Goal: Task Accomplishment & Management: Use online tool/utility

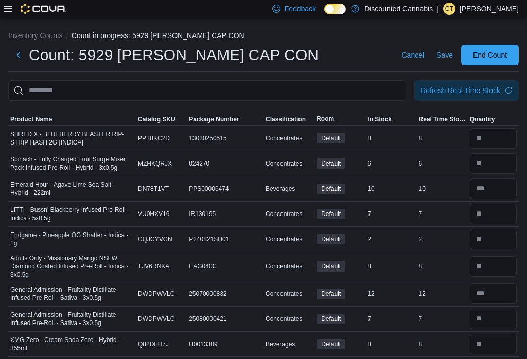
type input "*"
click at [444, 51] on span "Save" at bounding box center [444, 55] width 16 height 10
click at [443, 50] on span "Save" at bounding box center [444, 55] width 16 height 21
click at [462, 88] on div "Refresh Real Time Stock" at bounding box center [460, 90] width 80 height 10
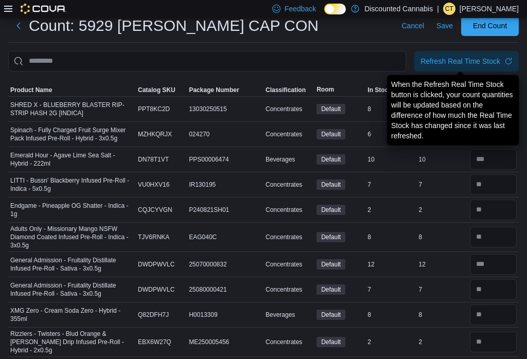
scroll to position [24, 0]
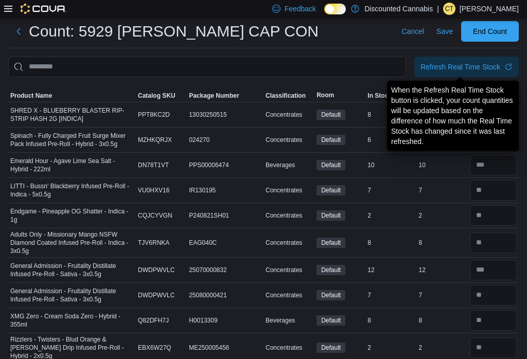
click at [472, 61] on span "Refresh Real Time Stock" at bounding box center [466, 67] width 92 height 21
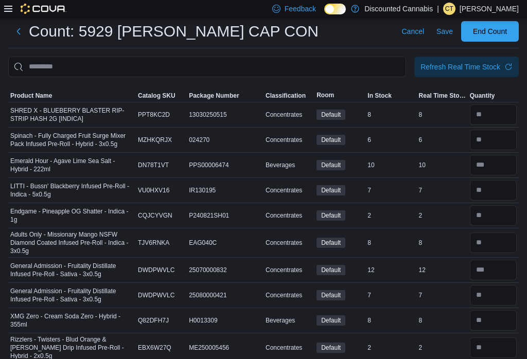
click at [499, 73] on span "Refresh Real Time Stock" at bounding box center [466, 67] width 92 height 21
click at [461, 73] on span "Refresh Real Time Stock" at bounding box center [466, 67] width 92 height 21
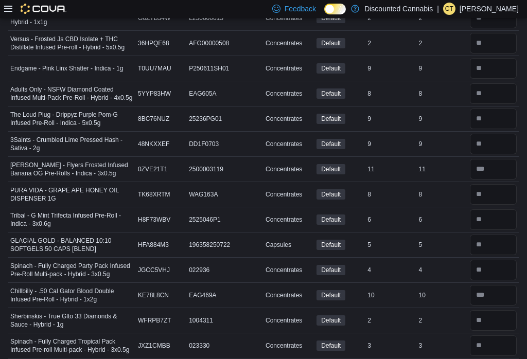
scroll to position [3266, 0]
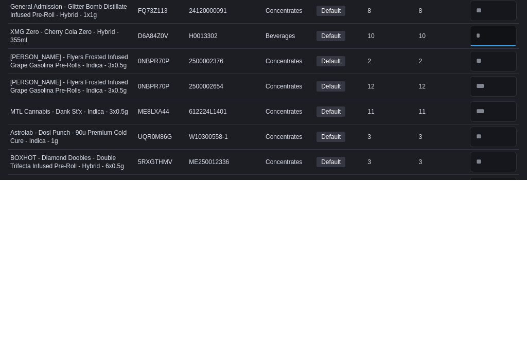
scroll to position [3469, 0]
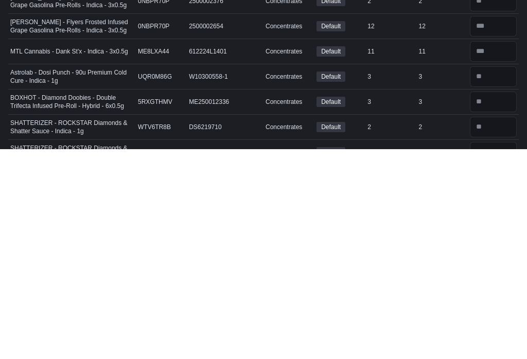
type input "**"
click at [508, 327] on input "number" at bounding box center [493, 337] width 47 height 21
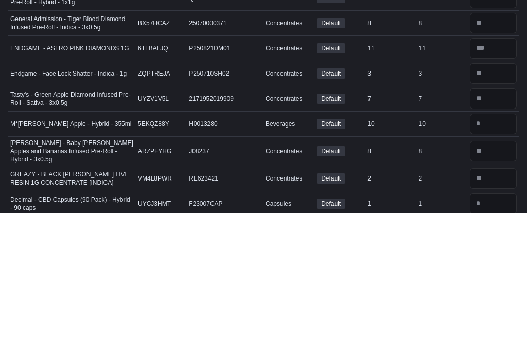
scroll to position [3738, 0]
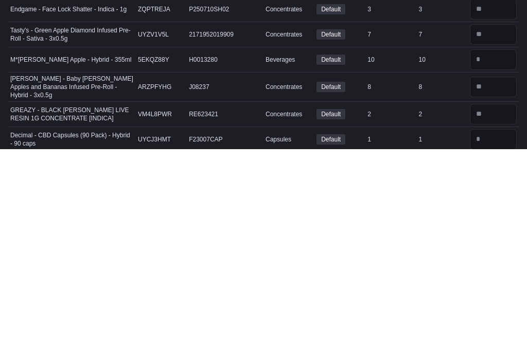
type input "*"
click at [505, 339] on input "number" at bounding box center [493, 349] width 47 height 21
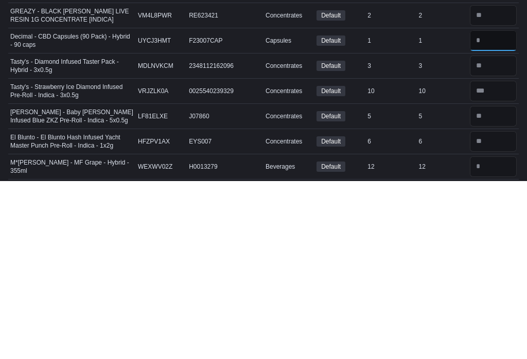
scroll to position [3869, 0]
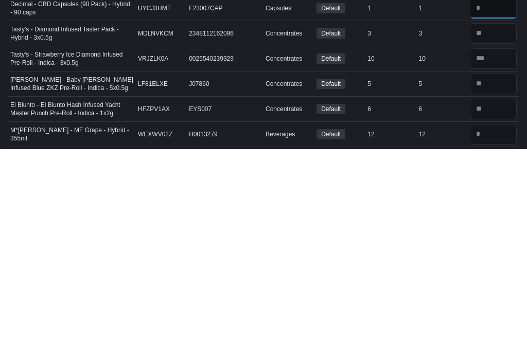
type input "*"
click at [484, 334] on input "number" at bounding box center [493, 344] width 47 height 21
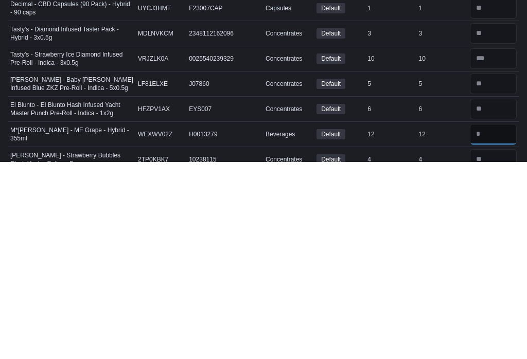
scroll to position [3905, 0]
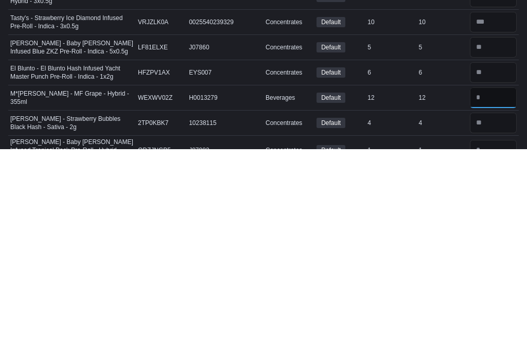
type input "**"
click at [499, 350] on input "number" at bounding box center [493, 360] width 47 height 21
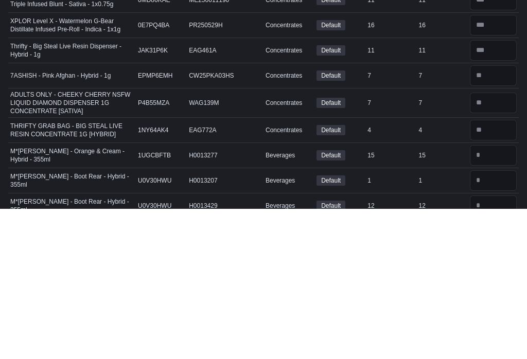
scroll to position [4222, 0]
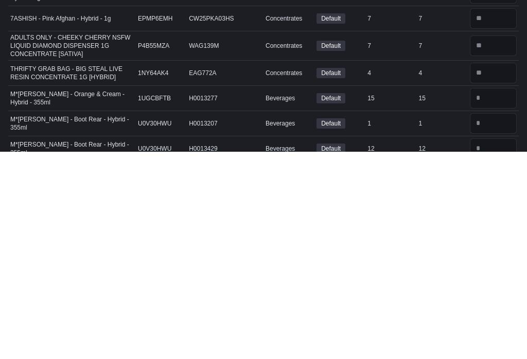
type input "*"
click at [488, 295] on input "number" at bounding box center [493, 305] width 47 height 21
type input "**"
click at [490, 321] on input "number" at bounding box center [493, 331] width 47 height 21
type input "*"
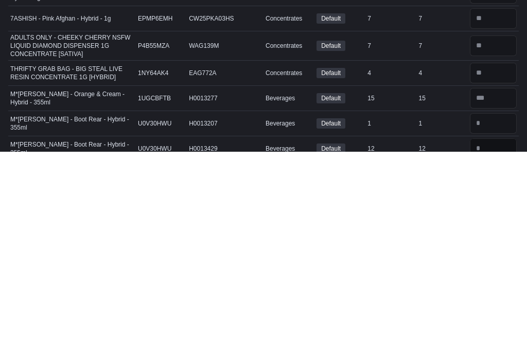
click at [502, 346] on input "number" at bounding box center [493, 356] width 47 height 21
type input "*"
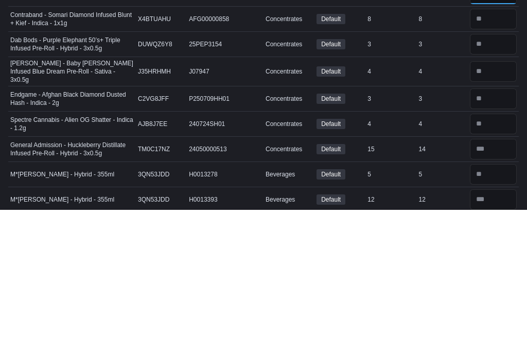
scroll to position [4436, 0]
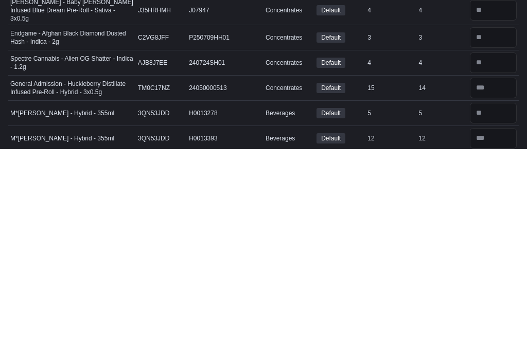
type input "**"
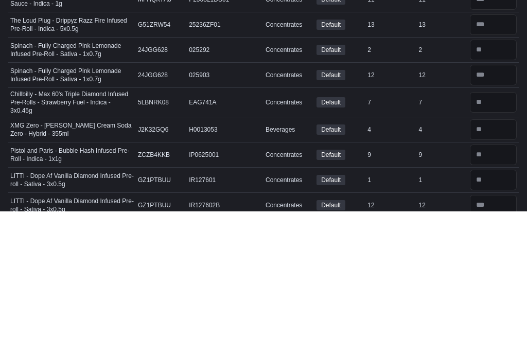
scroll to position [4790, 0]
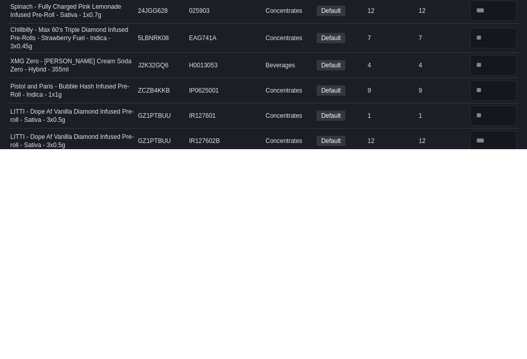
type input "*"
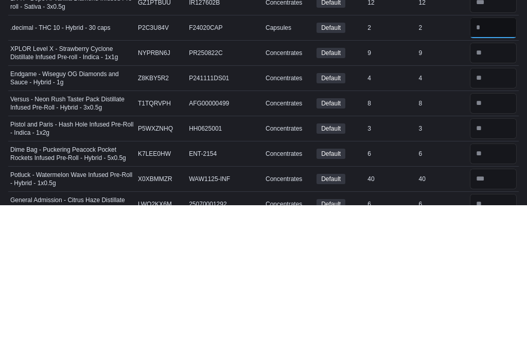
scroll to position [4987, 0]
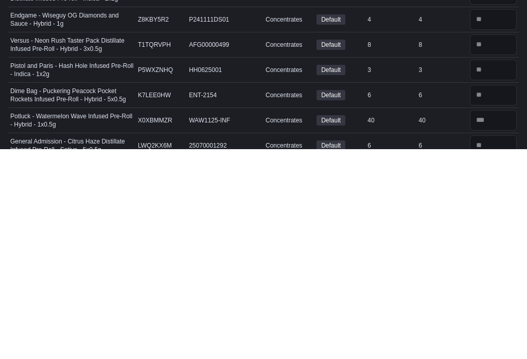
type input "*"
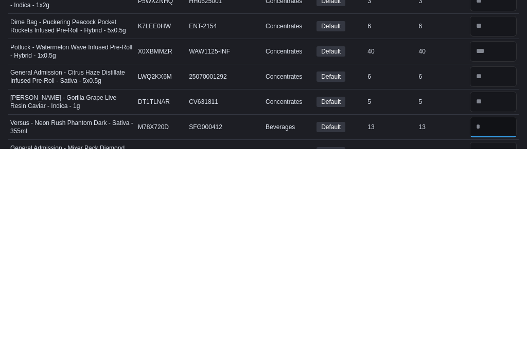
type input "**"
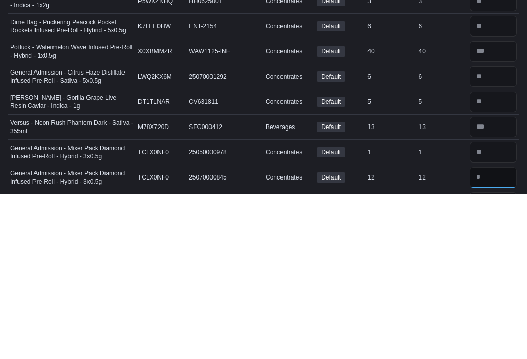
scroll to position [5124, 0]
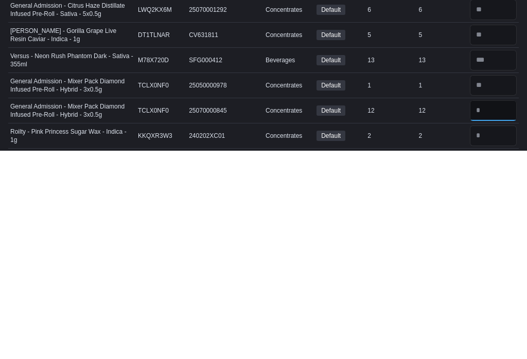
type input "**"
click at [494, 334] on input "number" at bounding box center [493, 344] width 47 height 21
type input "*"
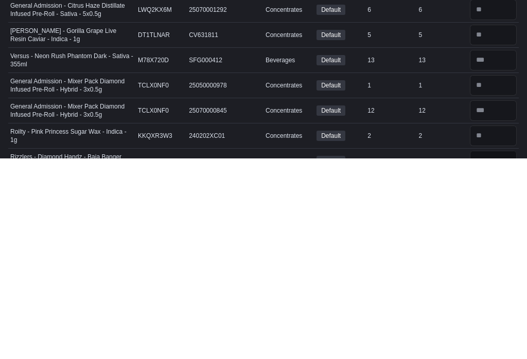
scroll to position [5139, 0]
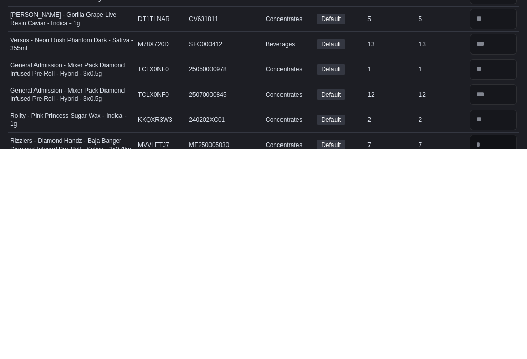
type input "*"
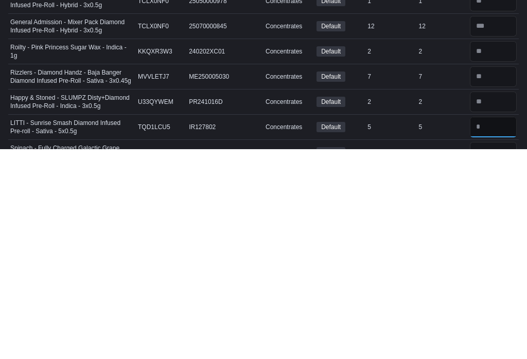
type input "*"
click at [490, 352] on input "number" at bounding box center [493, 362] width 47 height 21
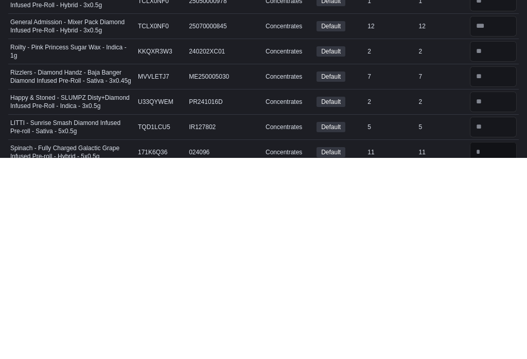
scroll to position [5228, 0]
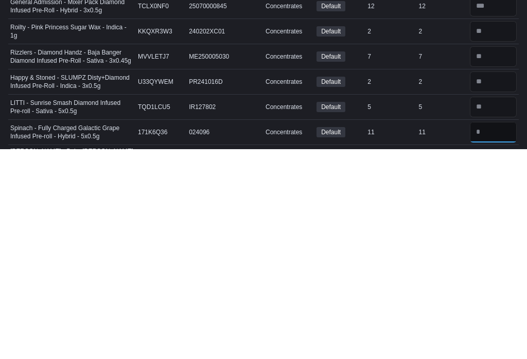
type input "**"
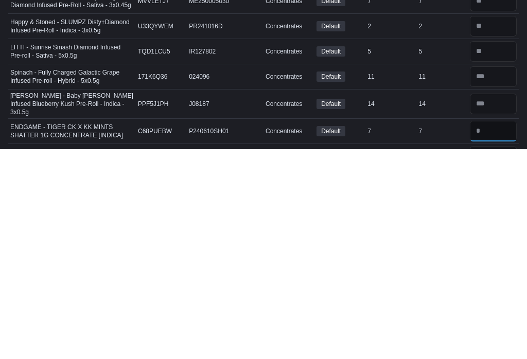
type input "*"
click at [487, 356] on input "number" at bounding box center [493, 366] width 47 height 21
type input "*"
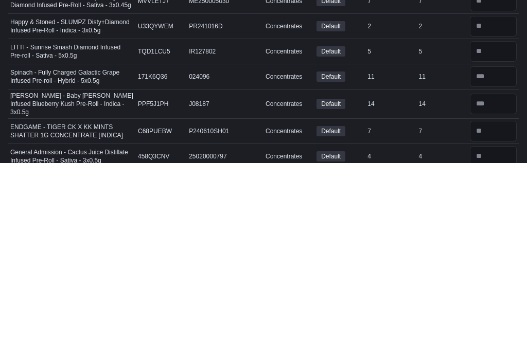
scroll to position [5323, 0]
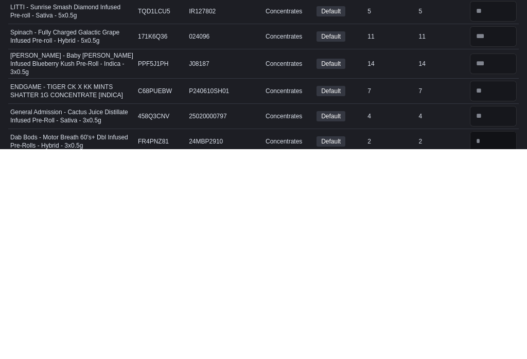
type input "*"
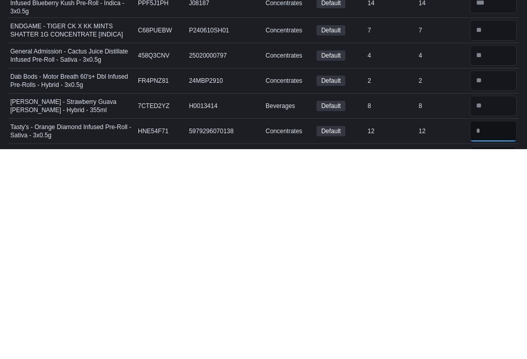
type input "*"
click at [488, 356] on input "number" at bounding box center [493, 366] width 47 height 21
type input "*"
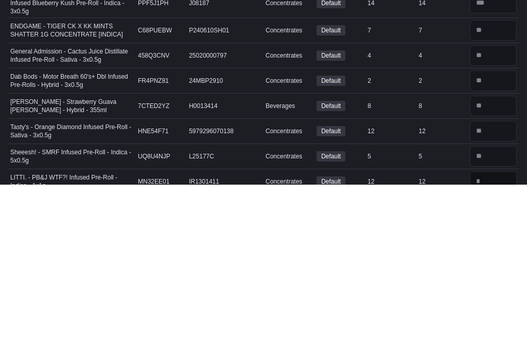
scroll to position [5420, 0]
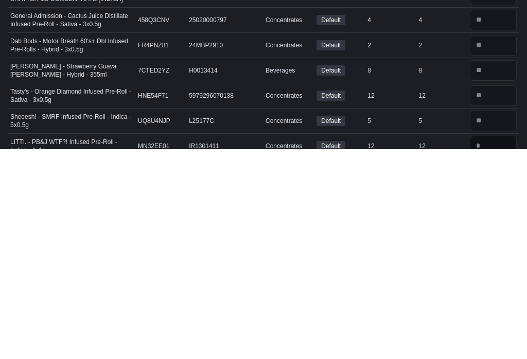
type input "**"
type input "*"
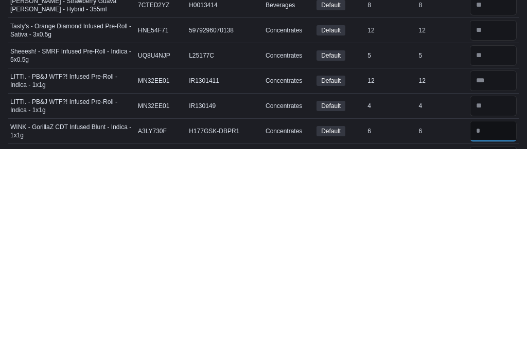
type input "*"
click at [490, 356] on input "number" at bounding box center [493, 366] width 47 height 21
type input "*"
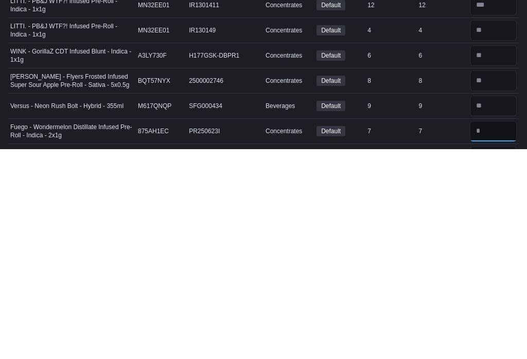
type input "*"
click at [499, 356] on input "number" at bounding box center [493, 366] width 47 height 21
type input "*"
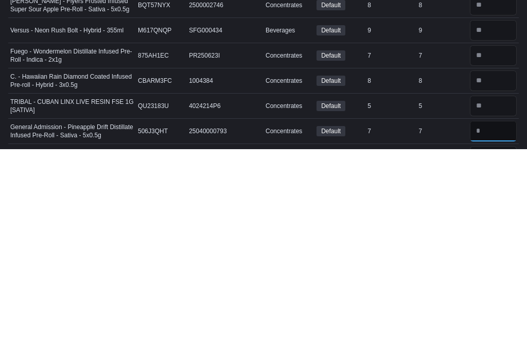
type input "*"
click at [484, 356] on input "number" at bounding box center [493, 366] width 47 height 21
type input "**"
type input "*"
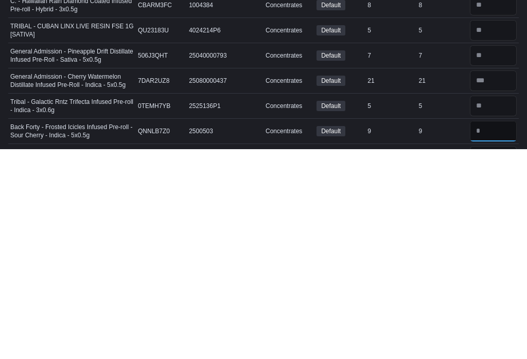
type input "*"
click at [485, 356] on input "number" at bounding box center [493, 366] width 47 height 21
type input "**"
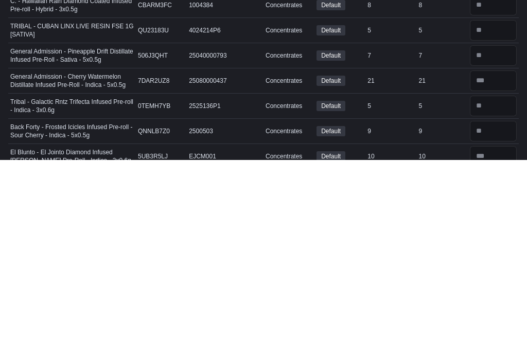
scroll to position [5742, 0]
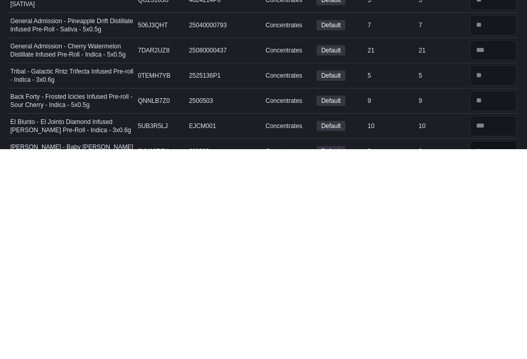
type input "*"
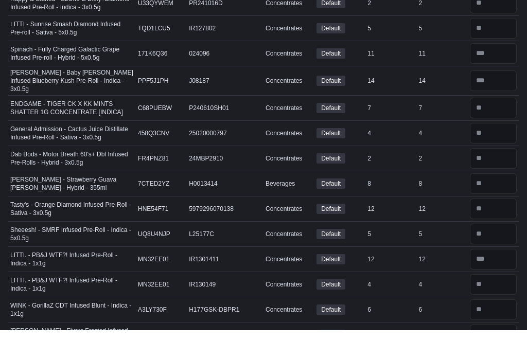
scroll to position [5487, 0]
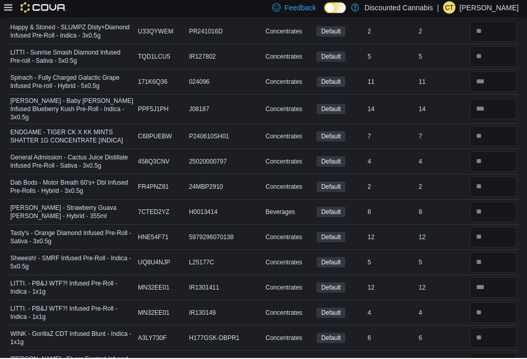
type input "*"
click at [480, 100] on input "number" at bounding box center [493, 110] width 47 height 21
type input "*"
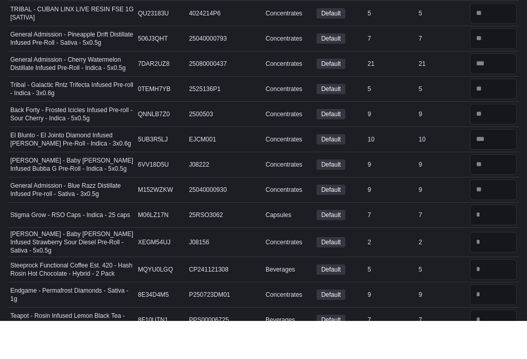
scroll to position [5912, 0]
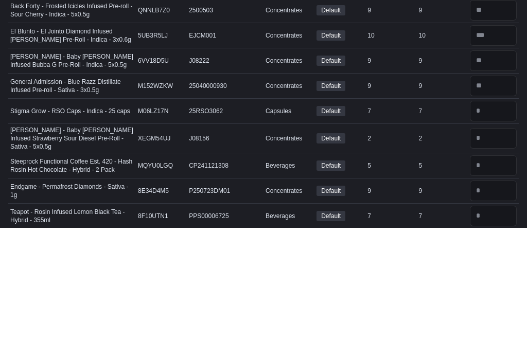
type input "**"
click at [479, 232] on input "number" at bounding box center [493, 242] width 47 height 21
type input "*"
click at [490, 259] on input "number" at bounding box center [493, 269] width 47 height 21
type input "*"
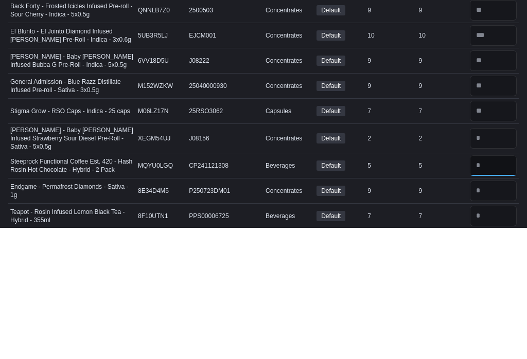
click at [487, 287] on input "number" at bounding box center [493, 297] width 47 height 21
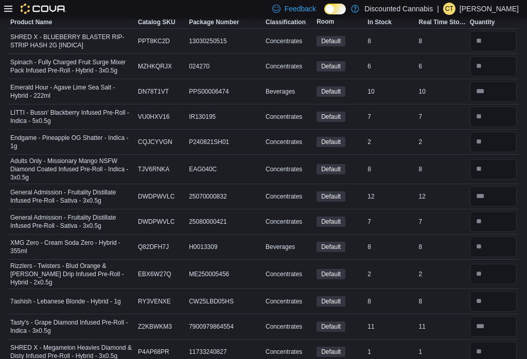
scroll to position [0, 0]
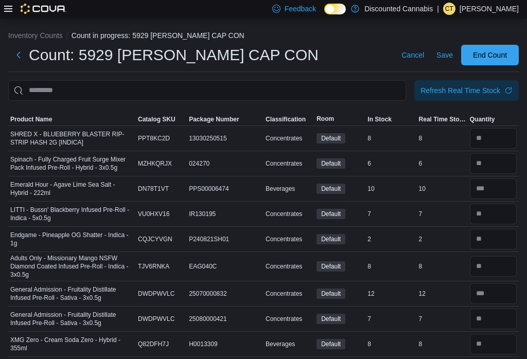
type input "*"
click at [446, 52] on span "Save" at bounding box center [444, 55] width 16 height 10
click at [455, 61] on button "Save" at bounding box center [444, 55] width 25 height 21
click at [442, 101] on span "Refresh Real Time Stock" at bounding box center [466, 90] width 92 height 21
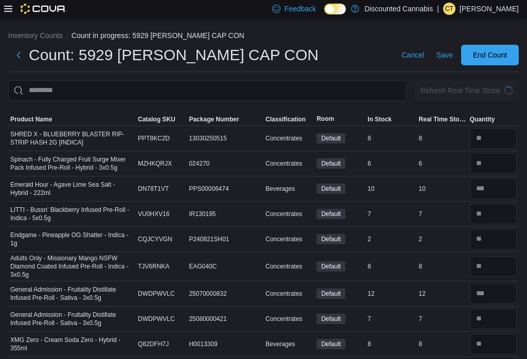
click at [464, 92] on div "Refresh Real Time Stock" at bounding box center [460, 90] width 80 height 10
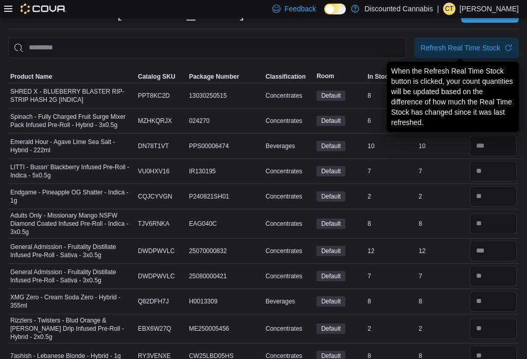
scroll to position [32, 0]
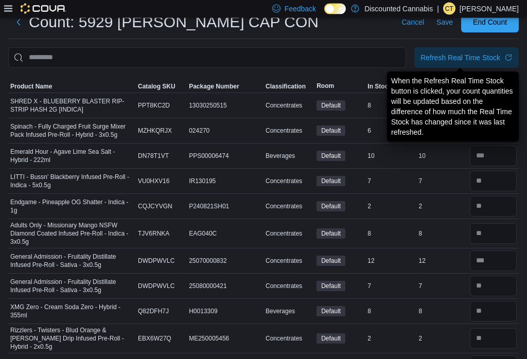
click at [447, 22] on span "Save" at bounding box center [444, 22] width 16 height 10
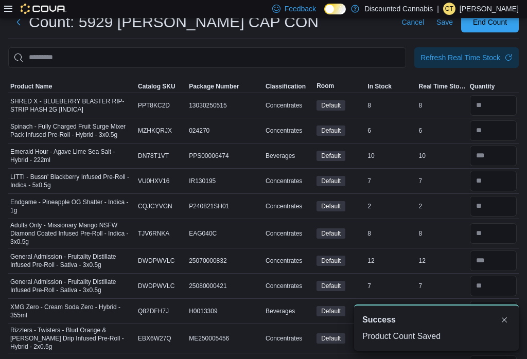
scroll to position [0, 0]
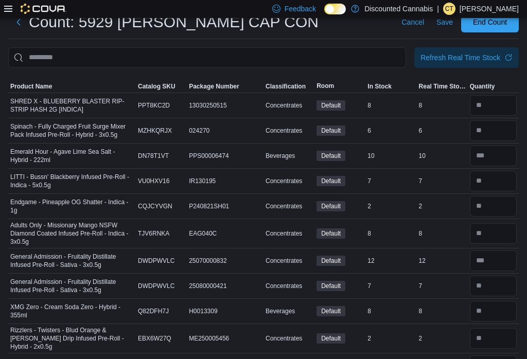
click at [450, 24] on span "Save" at bounding box center [444, 22] width 16 height 10
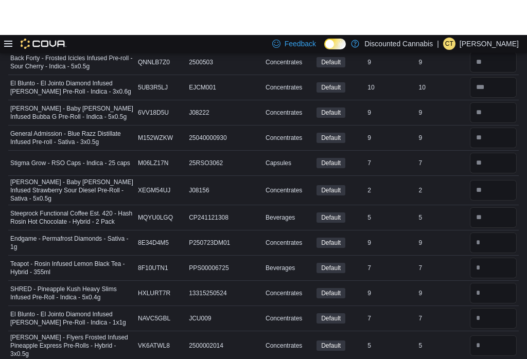
scroll to position [5991, 0]
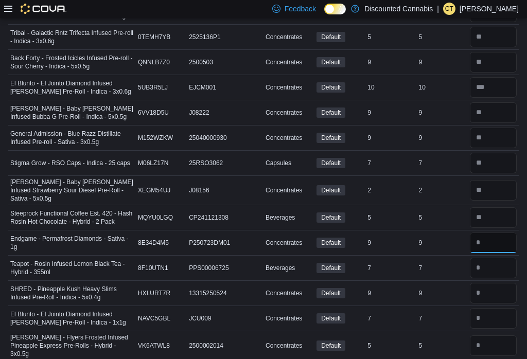
click at [507, 233] on input "number" at bounding box center [493, 243] width 47 height 21
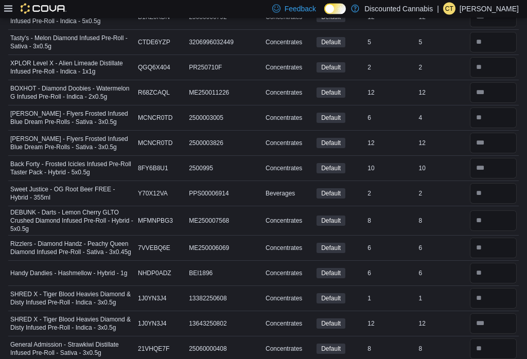
scroll to position [0, 0]
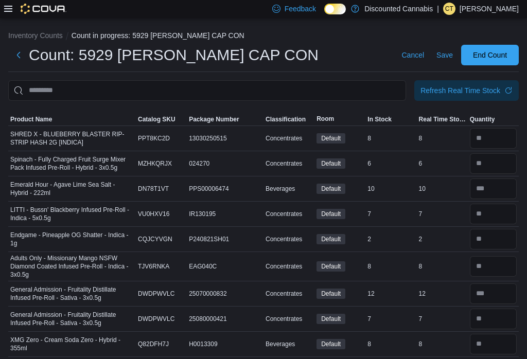
type input "*"
click at [448, 49] on span "Save" at bounding box center [444, 55] width 16 height 21
click at [470, 82] on span "Refresh Real Time Stock" at bounding box center [466, 90] width 92 height 21
click at [442, 54] on span "Save" at bounding box center [444, 55] width 16 height 10
click at [441, 61] on span "Save" at bounding box center [444, 55] width 16 height 21
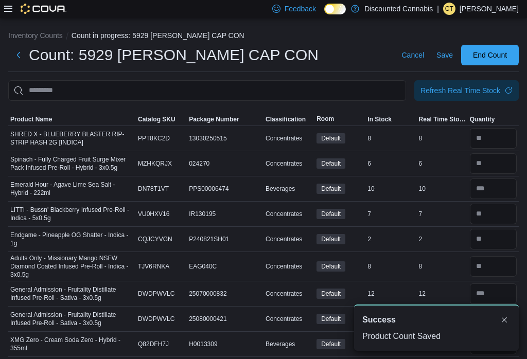
click at [458, 96] on div "Refresh Real Time Stock" at bounding box center [460, 90] width 80 height 10
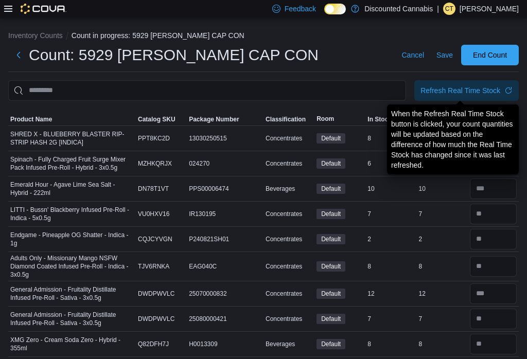
click at [465, 86] on div "Refresh Real Time Stock" at bounding box center [460, 90] width 80 height 10
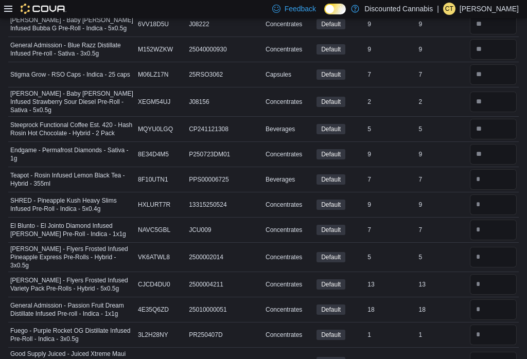
scroll to position [6065, 0]
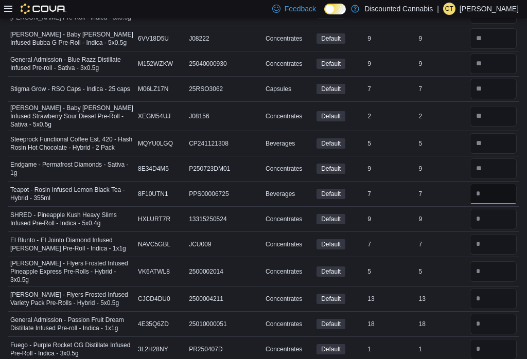
click at [490, 184] on input "number" at bounding box center [493, 194] width 47 height 21
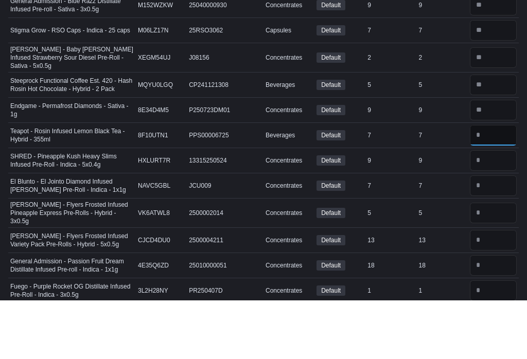
type input "*"
click at [494, 209] on input "number" at bounding box center [493, 219] width 47 height 21
type input "*"
click at [486, 234] on input "number" at bounding box center [493, 244] width 47 height 21
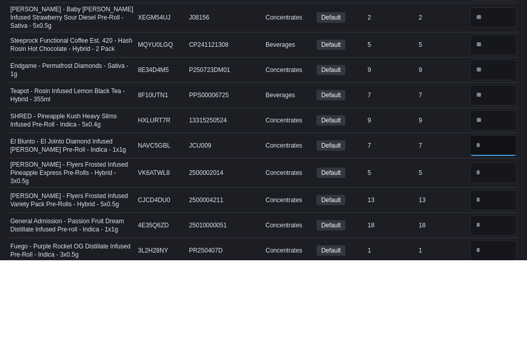
type input "*"
click at [501, 261] on input "number" at bounding box center [493, 271] width 47 height 21
type input "*"
click at [484, 289] on input "number" at bounding box center [493, 299] width 47 height 21
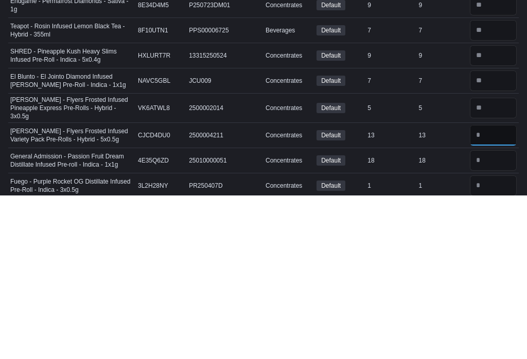
type input "**"
click at [487, 314] on input "number" at bounding box center [493, 324] width 47 height 21
type input "**"
click at [487, 339] on input "number" at bounding box center [493, 349] width 47 height 21
type input "*"
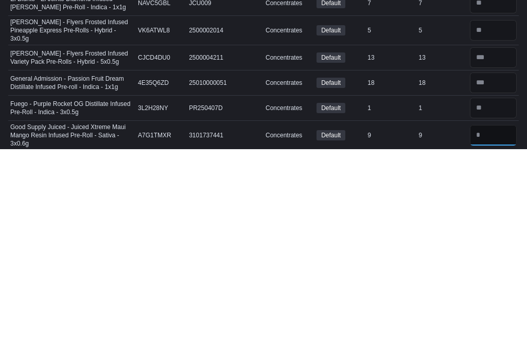
type input "*"
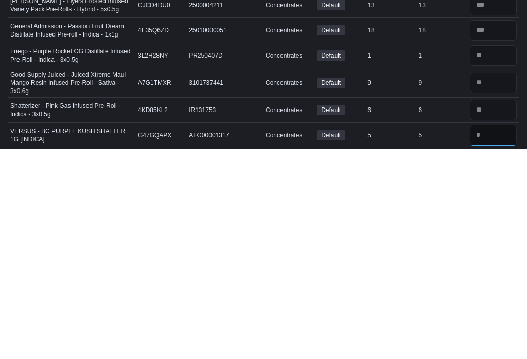
type input "*"
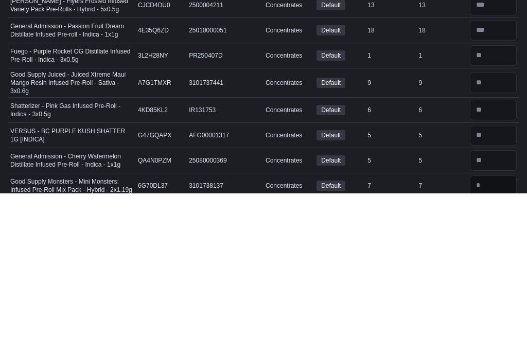
scroll to position [6194, 0]
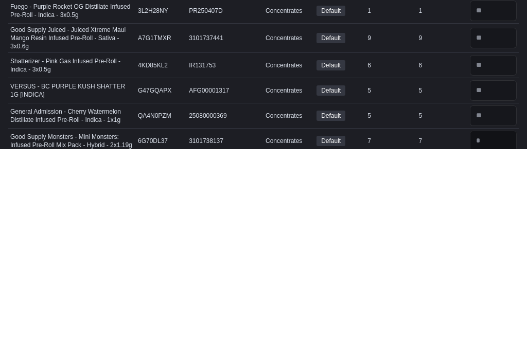
type input "*"
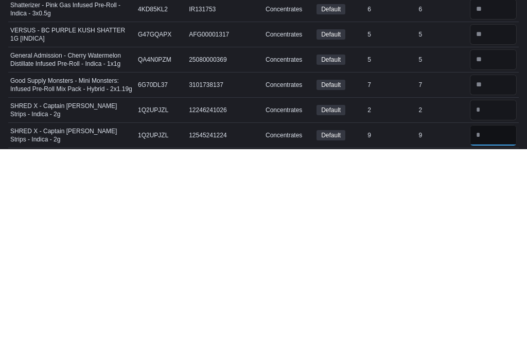
type input "*"
click at [491, 310] on input "number" at bounding box center [493, 320] width 47 height 21
type input "*"
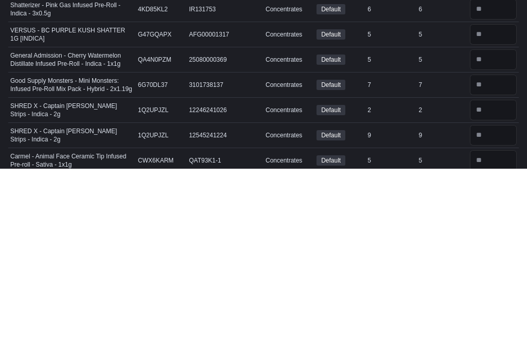
scroll to position [6278, 0]
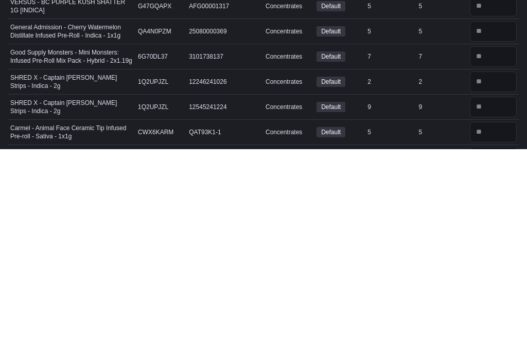
type input "*"
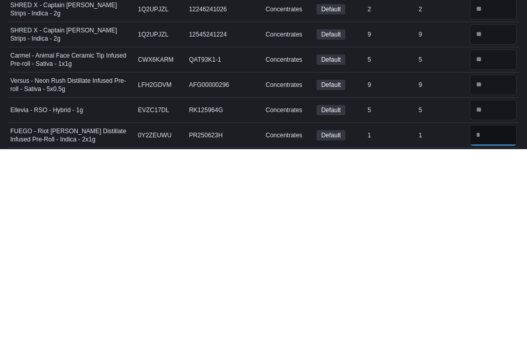
type input "*"
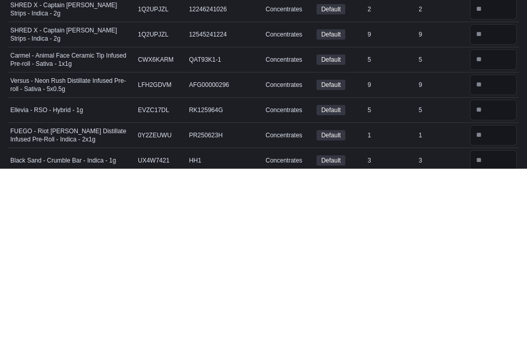
scroll to position [6389, 0]
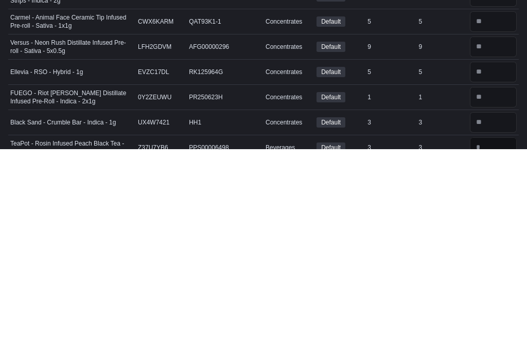
type input "*"
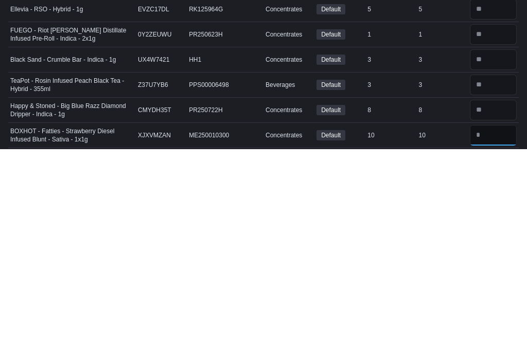
type input "**"
type input "*"
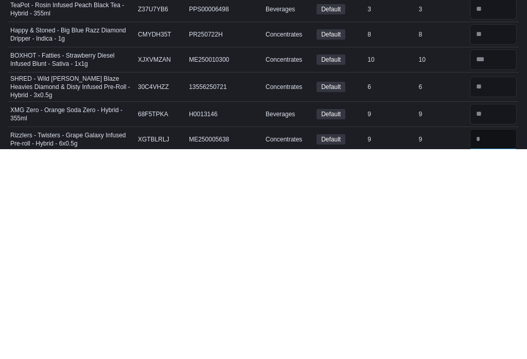
type input "*"
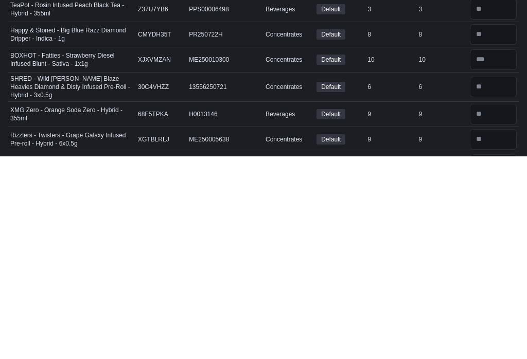
scroll to position [6534, 0]
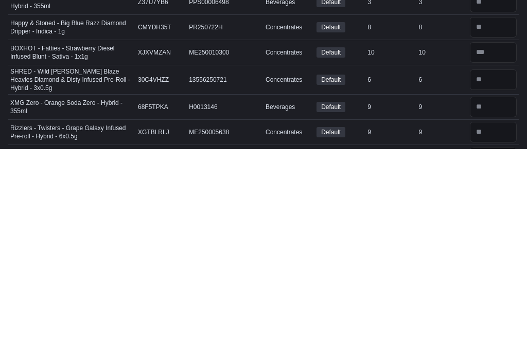
type input "*"
type input "**"
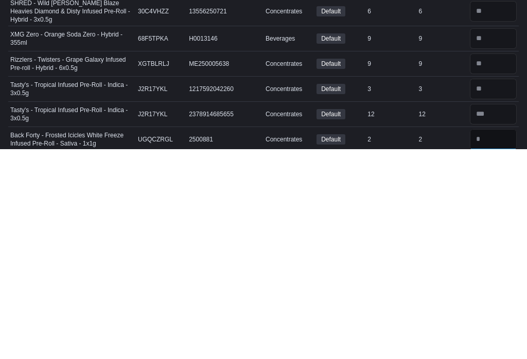
type input "*"
type input "**"
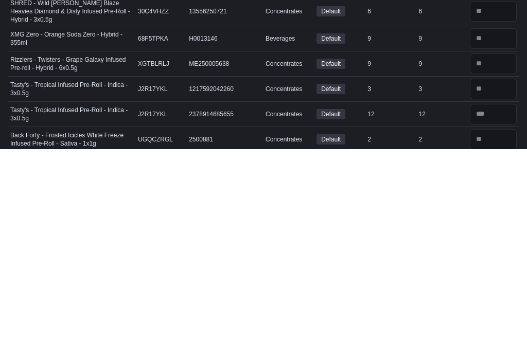
type input "*"
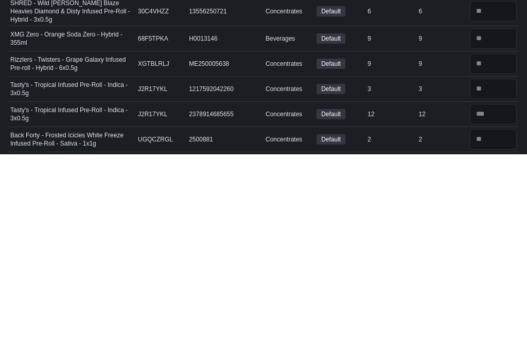
scroll to position [6635, 0]
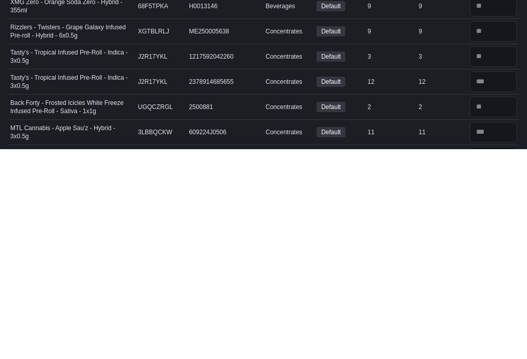
type input "*"
type input "**"
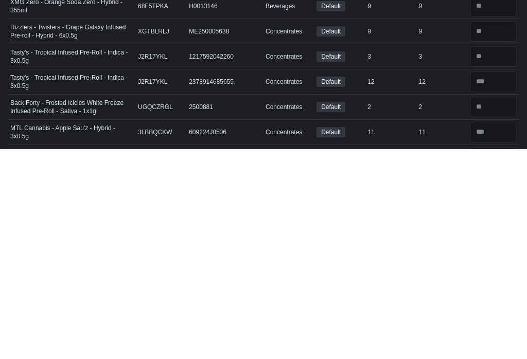
scroll to position [6703, 0]
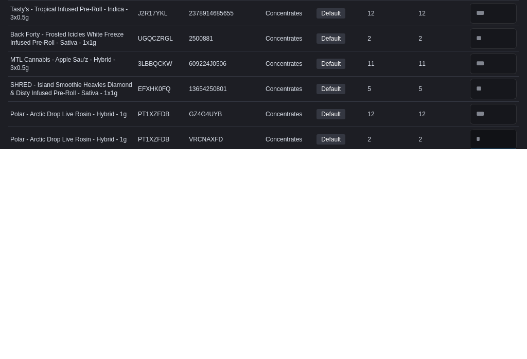
type input "*"
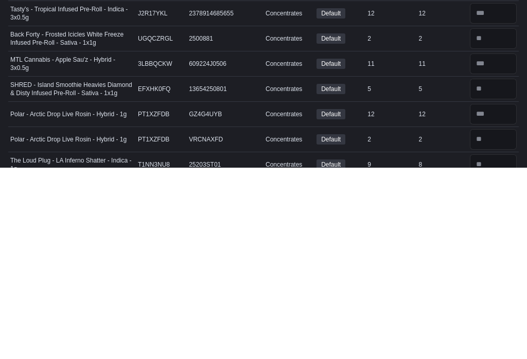
scroll to position [6723, 0]
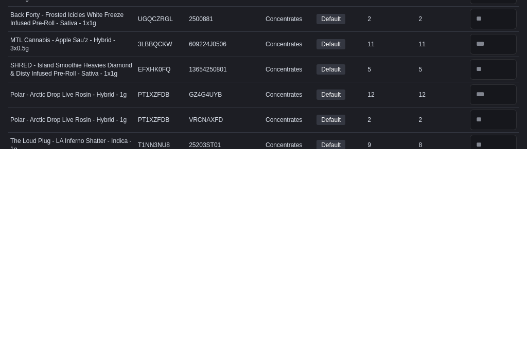
type input "*"
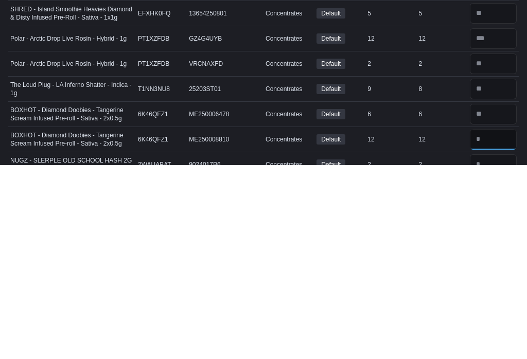
type input "**"
click at [496, 348] on input "number" at bounding box center [493, 358] width 47 height 21
type input "*"
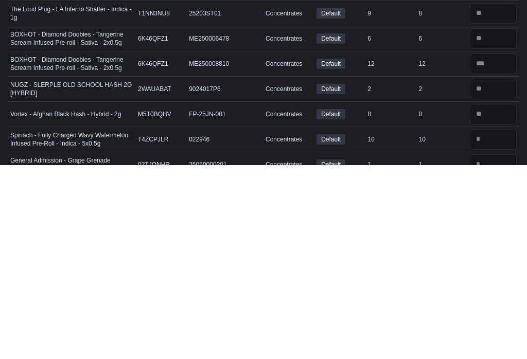
scroll to position [6970, 0]
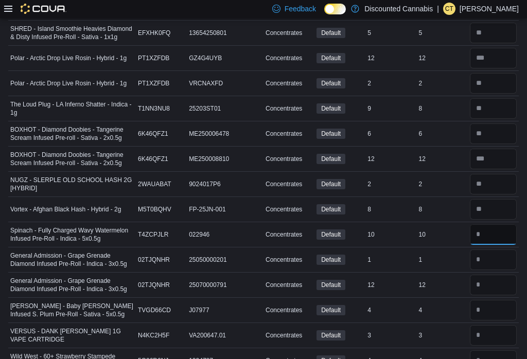
type input "**"
click at [492, 250] on input "number" at bounding box center [493, 260] width 47 height 21
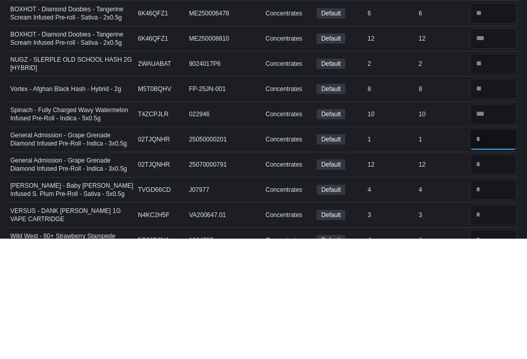
click at [490, 250] on input "*" at bounding box center [493, 260] width 47 height 21
type input "*"
click at [497, 275] on input "number" at bounding box center [493, 285] width 47 height 21
type input "*"
type input "**"
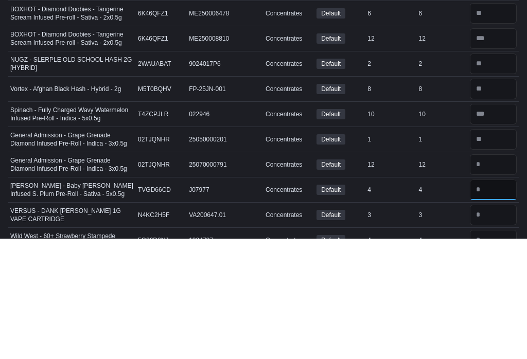
click at [494, 300] on input "number" at bounding box center [493, 310] width 47 height 21
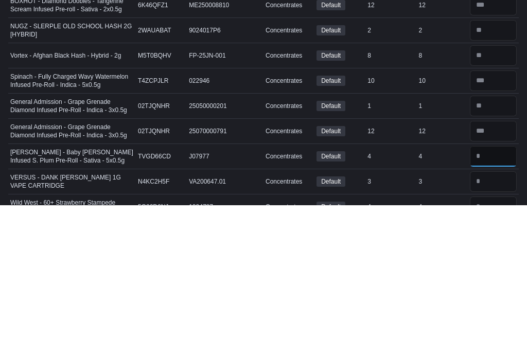
type input "*"
click at [491, 325] on input "number" at bounding box center [493, 335] width 47 height 21
type input "*"
click at [479, 350] on input "number" at bounding box center [493, 360] width 47 height 21
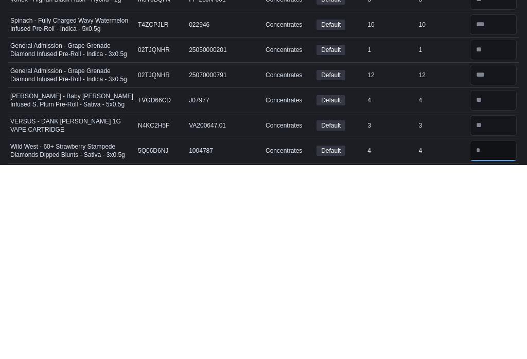
click at [493, 334] on input "*" at bounding box center [493, 344] width 47 height 21
type input "*"
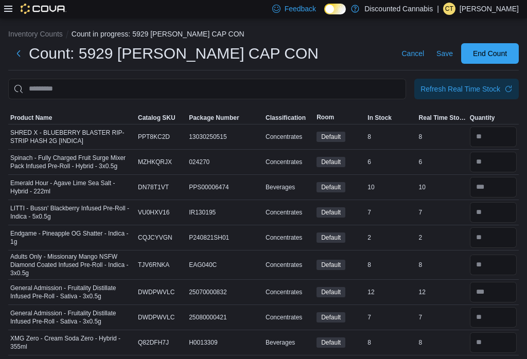
scroll to position [1, 0]
type input "*"
click at [446, 48] on span "Save" at bounding box center [444, 54] width 16 height 21
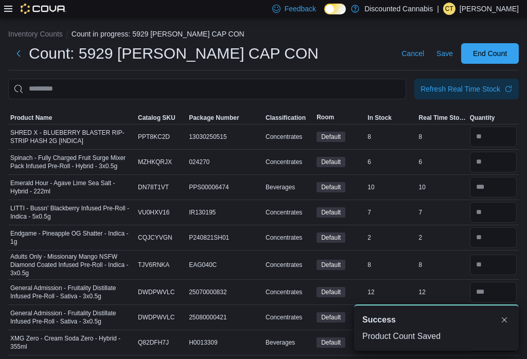
scroll to position [0, 0]
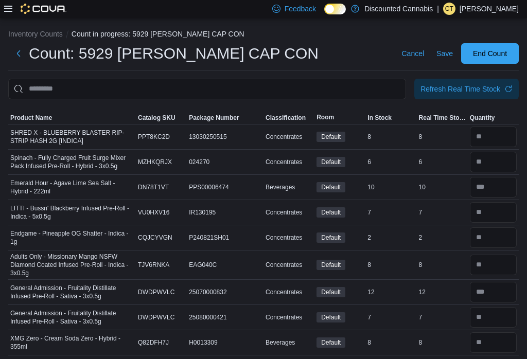
click at [447, 52] on span "Save" at bounding box center [444, 53] width 16 height 10
click at [446, 56] on span "Save" at bounding box center [444, 53] width 16 height 10
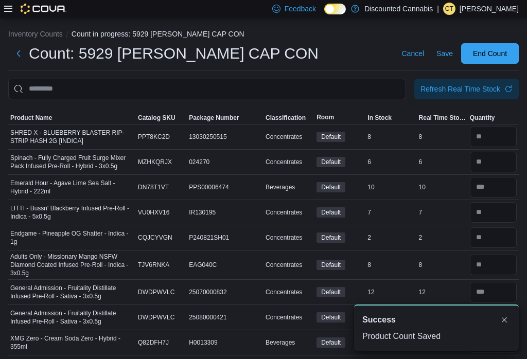
click at [495, 55] on span "End Count" at bounding box center [490, 53] width 34 height 10
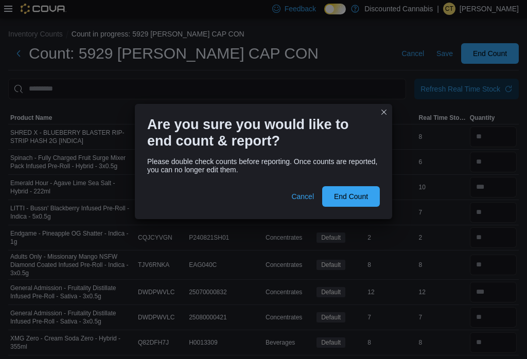
click at [341, 202] on span "End Count" at bounding box center [351, 196] width 34 height 10
